Goal: Task Accomplishment & Management: Complete application form

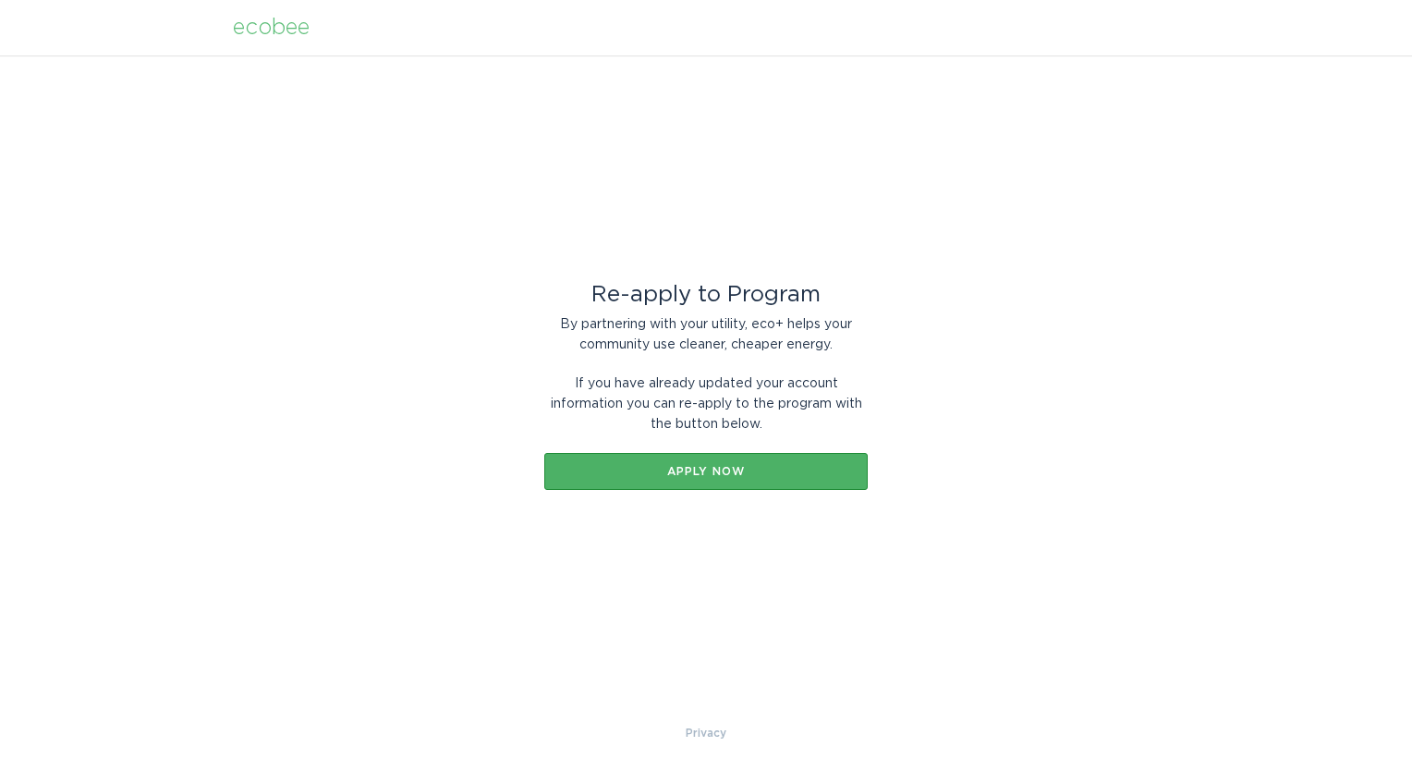
click at [706, 468] on div "Apply now" at bounding box center [706, 471] width 305 height 11
